Goal: Task Accomplishment & Management: Manage account settings

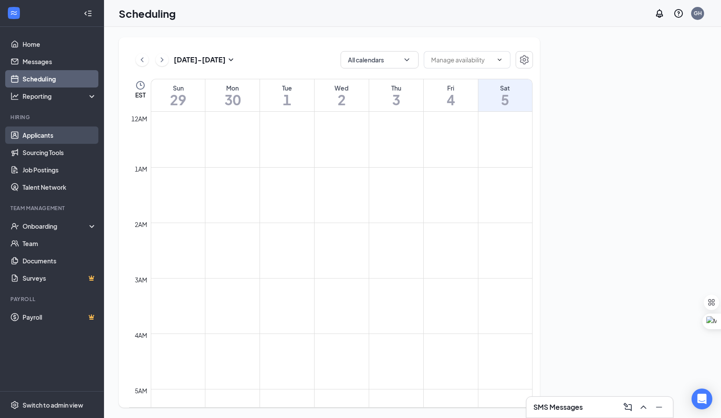
scroll to position [426, 0]
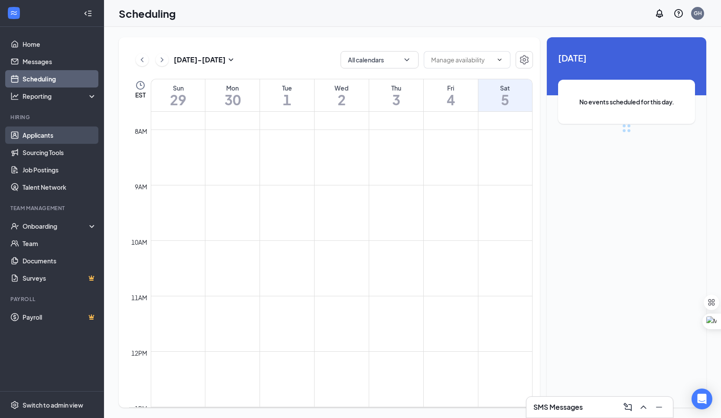
click at [68, 137] on link "Applicants" at bounding box center [60, 134] width 74 height 17
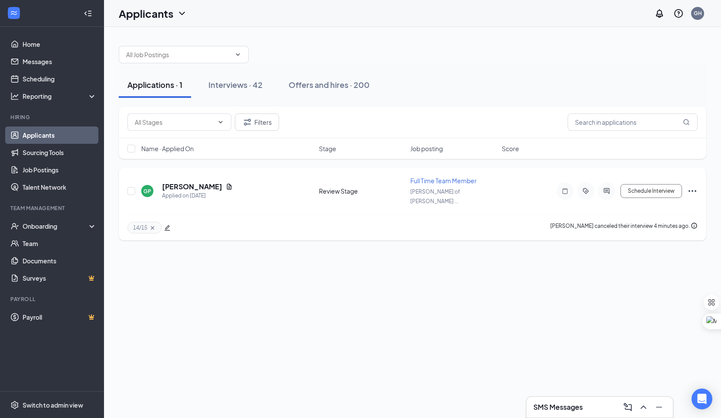
click at [690, 187] on icon "Ellipses" at bounding box center [692, 191] width 10 height 10
click at [653, 308] on p "Reject" at bounding box center [653, 310] width 74 height 9
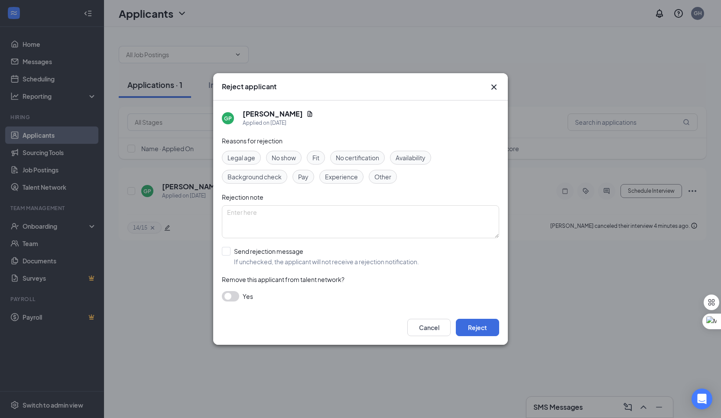
click at [404, 151] on div "Availability" at bounding box center [410, 158] width 41 height 14
click at [288, 243] on div "Reasons for rejection Legal age No show Fit No certification Availability Backg…" at bounding box center [360, 223] width 277 height 174
click at [288, 248] on input "Send rejection message If unchecked, the applicant will not receive a rejection…" at bounding box center [320, 256] width 197 height 19
checkbox input "true"
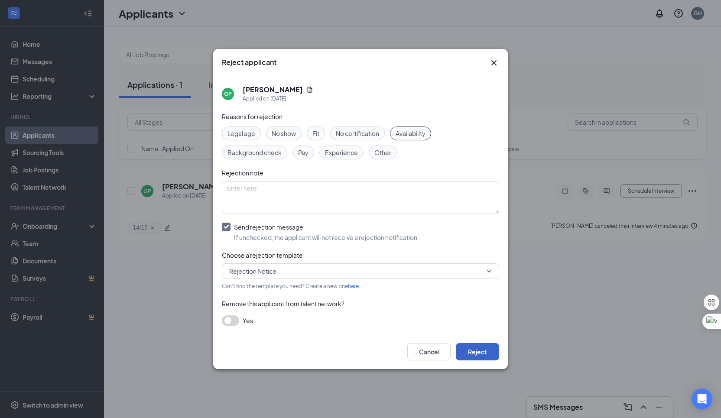
click at [479, 356] on button "Reject" at bounding box center [477, 351] width 43 height 17
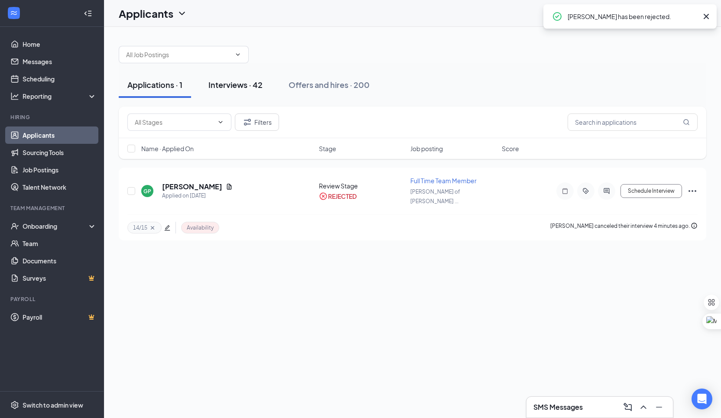
click at [252, 87] on div "Interviews · 42" at bounding box center [235, 84] width 54 height 11
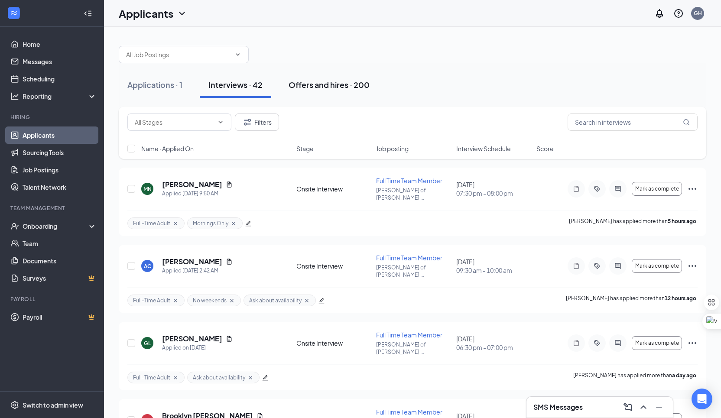
click at [325, 81] on div "Offers and hires · 200" at bounding box center [328, 84] width 81 height 11
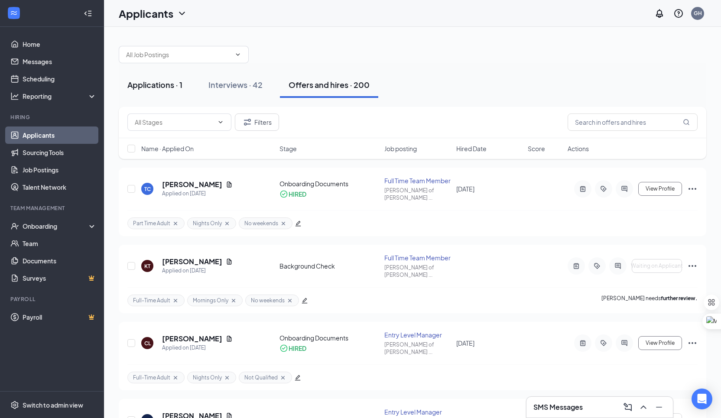
click at [153, 81] on div "Applications · 1" at bounding box center [154, 84] width 55 height 11
